Goal: Transaction & Acquisition: Obtain resource

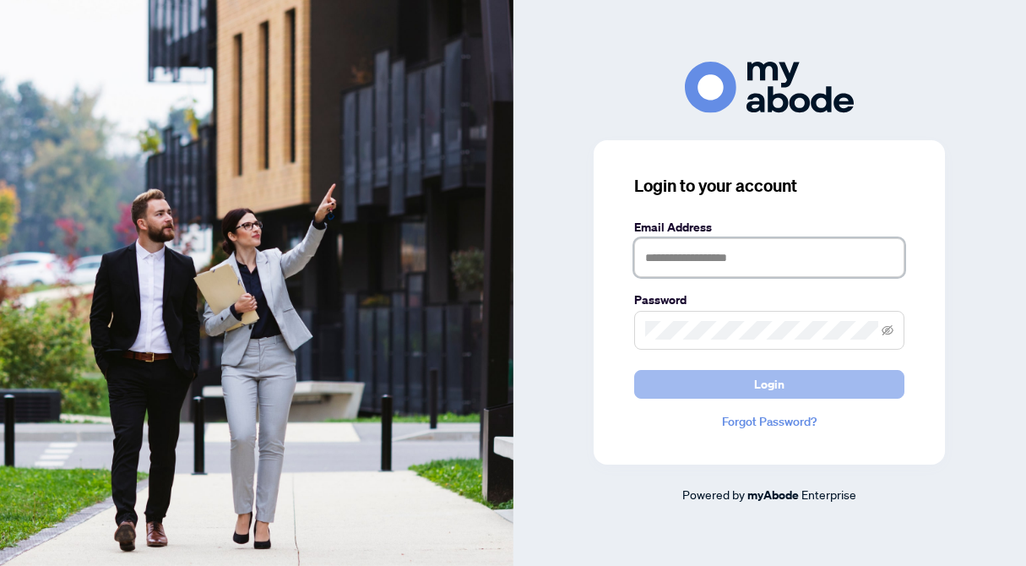
type input "**********"
click at [731, 379] on button "Login" at bounding box center [769, 384] width 270 height 29
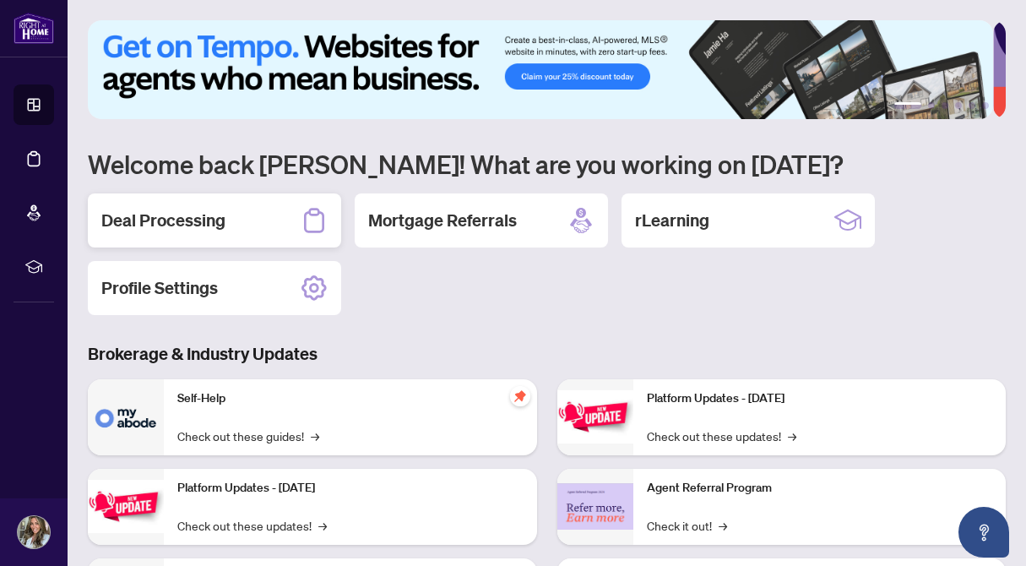
click at [176, 212] on h2 "Deal Processing" at bounding box center [163, 220] width 124 height 24
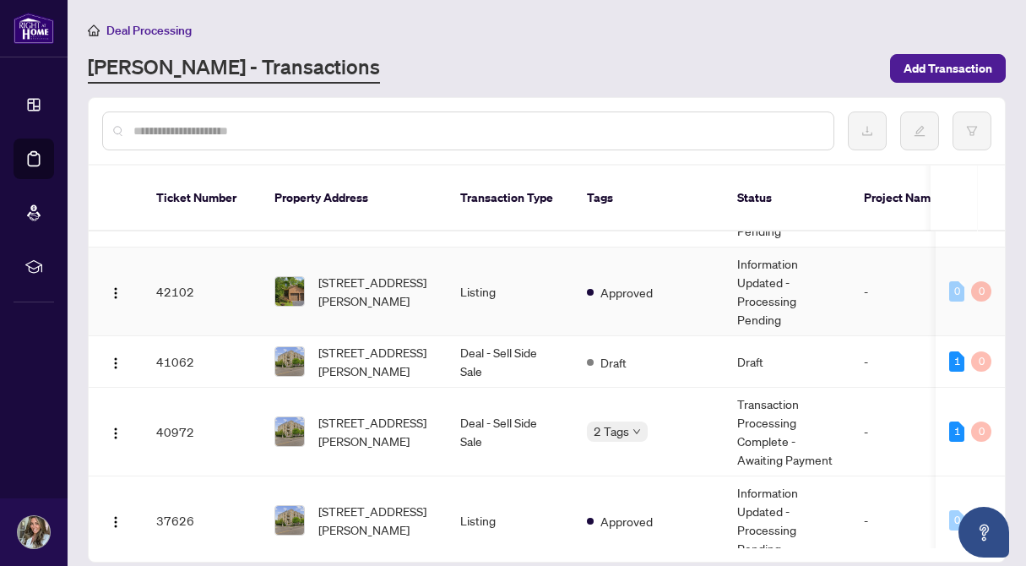
scroll to position [1331, 0]
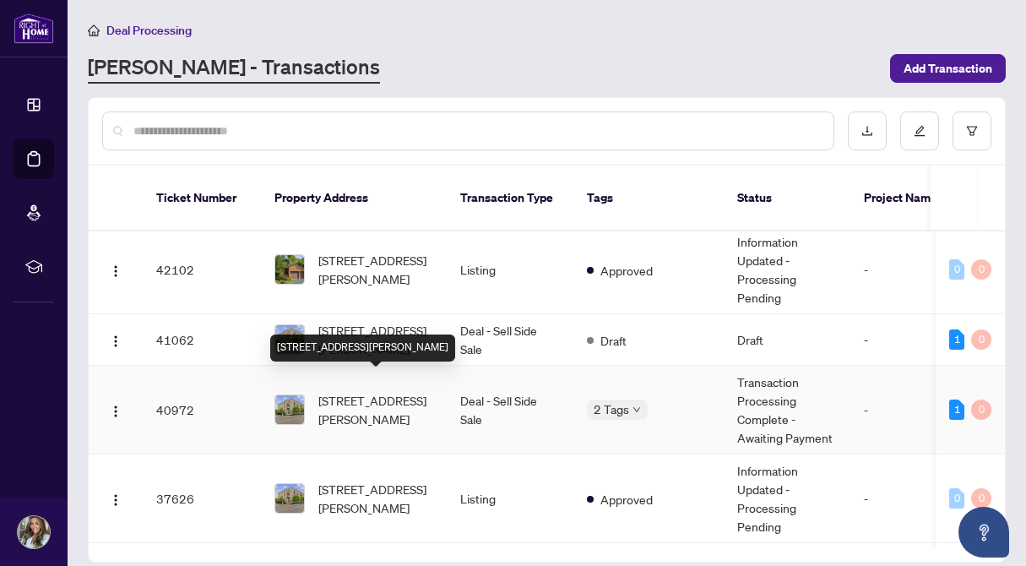
click at [409, 391] on span "[STREET_ADDRESS][PERSON_NAME]" at bounding box center [375, 409] width 115 height 37
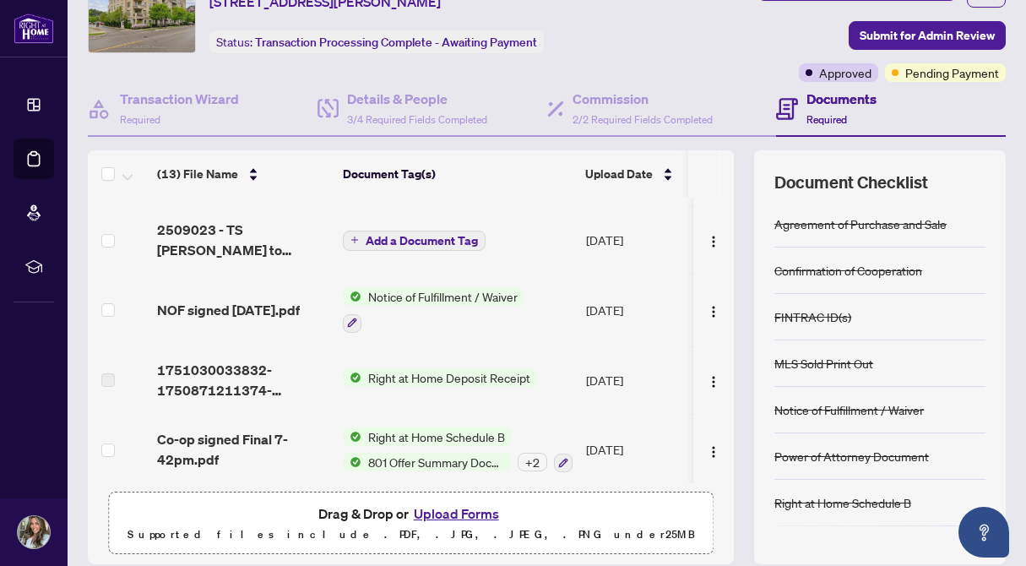
scroll to position [90, 0]
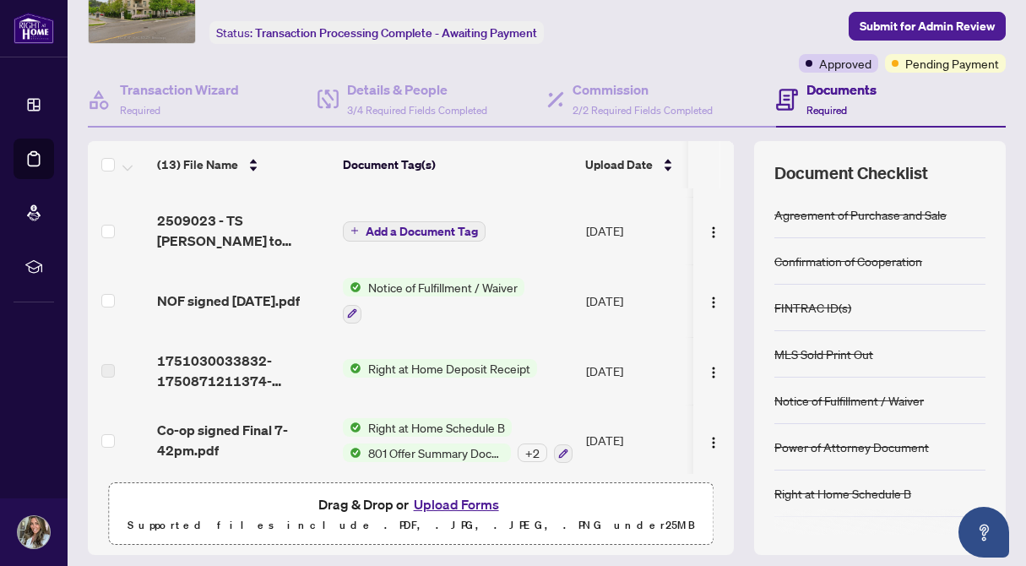
click at [424, 443] on span "801 Offer Summary Document - For use with Agreement of Purchase and Sale" at bounding box center [435, 452] width 149 height 19
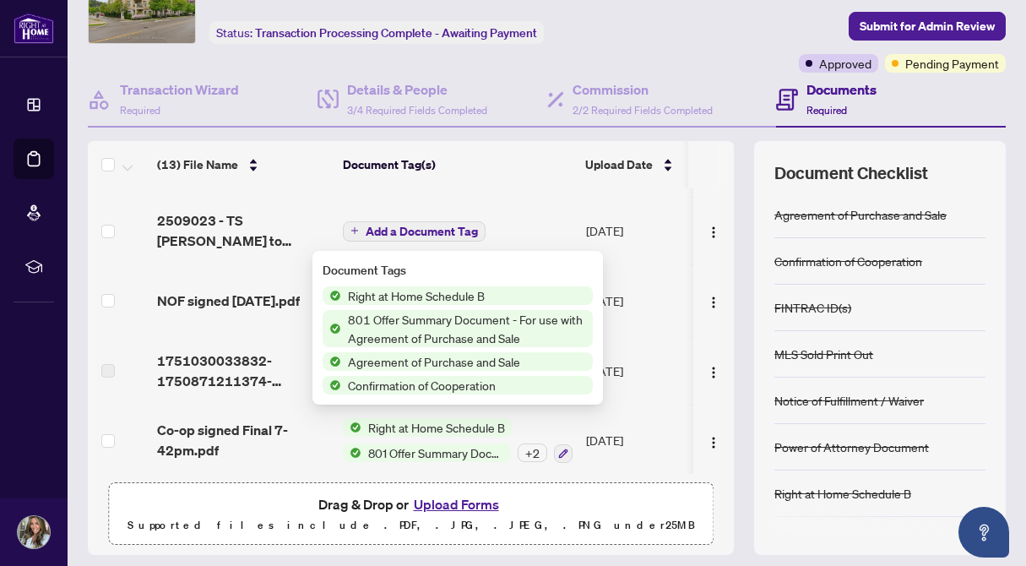
click at [421, 322] on span "801 Offer Summary Document - For use with Agreement of Purchase and Sale" at bounding box center [467, 328] width 252 height 37
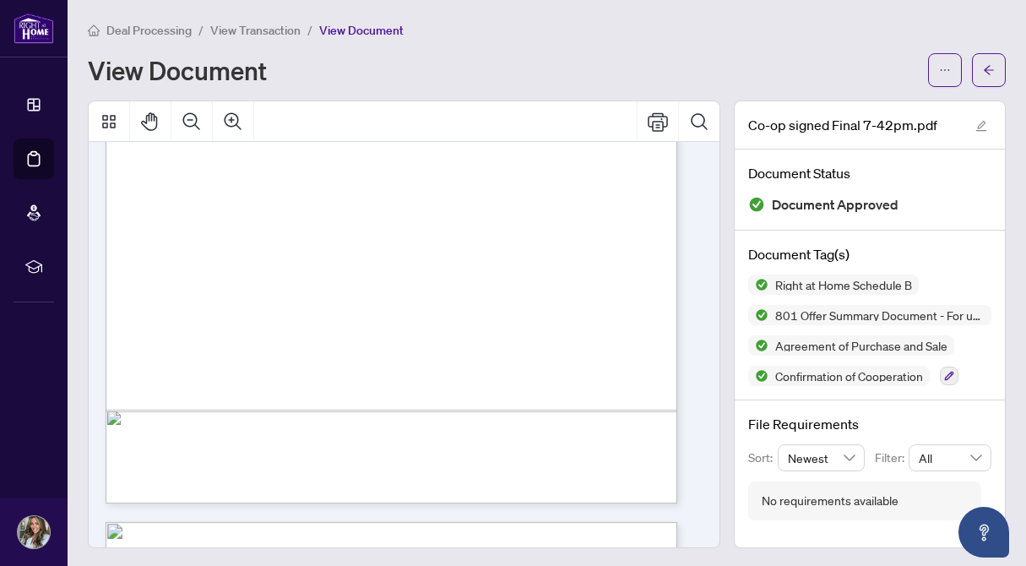
scroll to position [3489, 0]
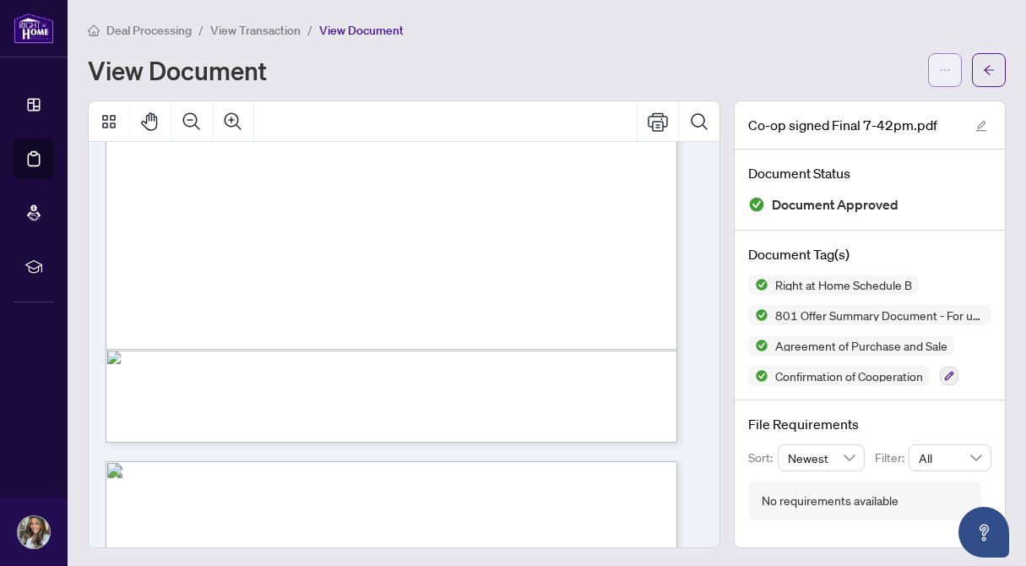
click at [939, 70] on icon "ellipsis" at bounding box center [945, 70] width 12 height 12
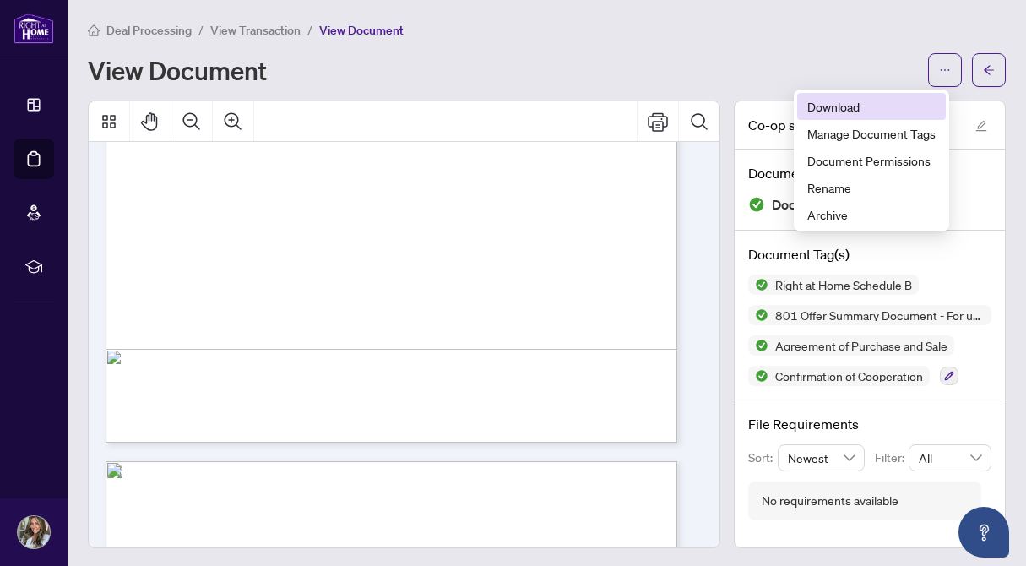
click at [839, 104] on span "Download" at bounding box center [871, 106] width 128 height 19
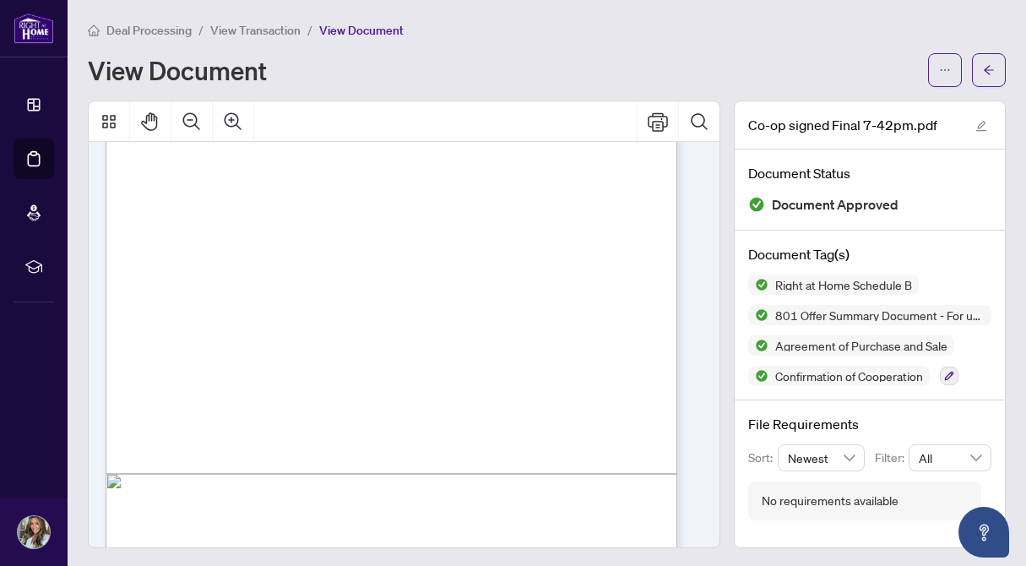
scroll to position [7949, 0]
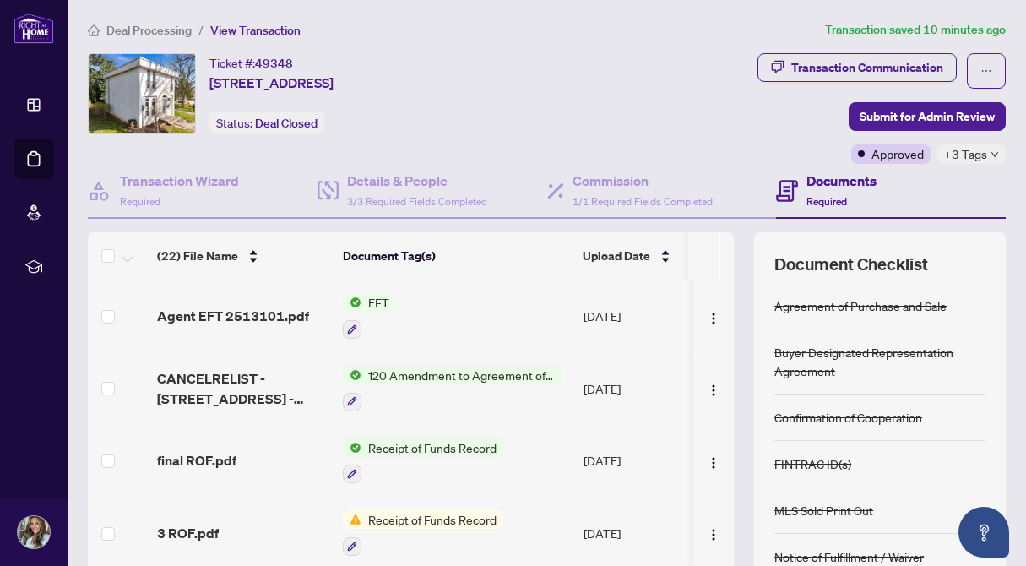
click at [366, 300] on span "EFT" at bounding box center [378, 302] width 35 height 19
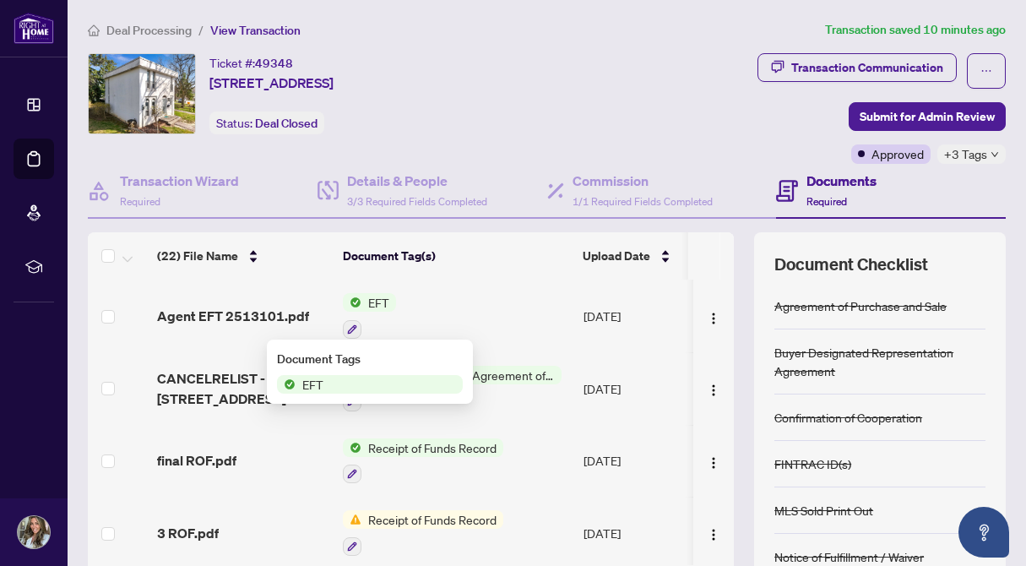
click at [357, 378] on span "EFT" at bounding box center [370, 384] width 186 height 19
